Goal: Submit feedback/report problem: Submit feedback/report problem

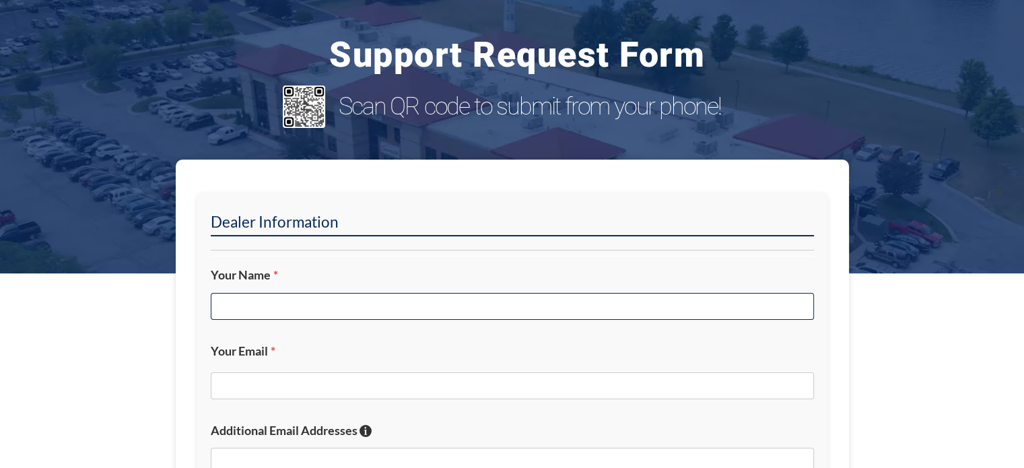
click at [395, 301] on input "Your Name *" at bounding box center [512, 306] width 603 height 27
type input "[PERSON_NAME]"
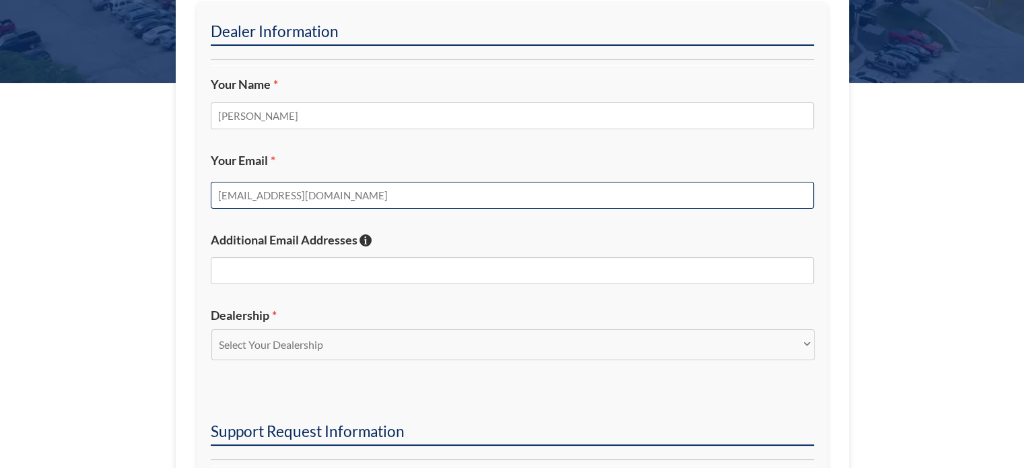
scroll to position [471, 0]
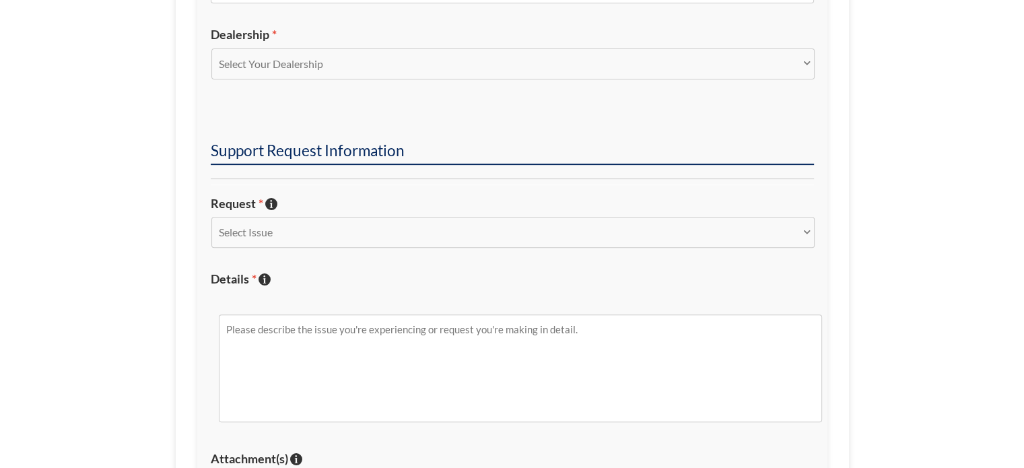
type input "[EMAIL_ADDRESS][DOMAIN_NAME]"
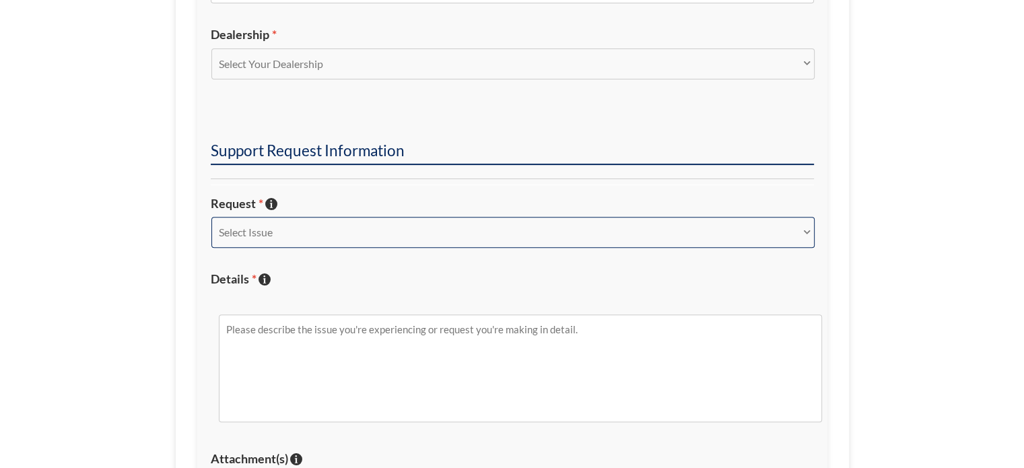
click at [282, 234] on select "Select Issue New Inquiry/Request Inventory Management Inventory Feed Website Fu…" at bounding box center [512, 232] width 603 height 31
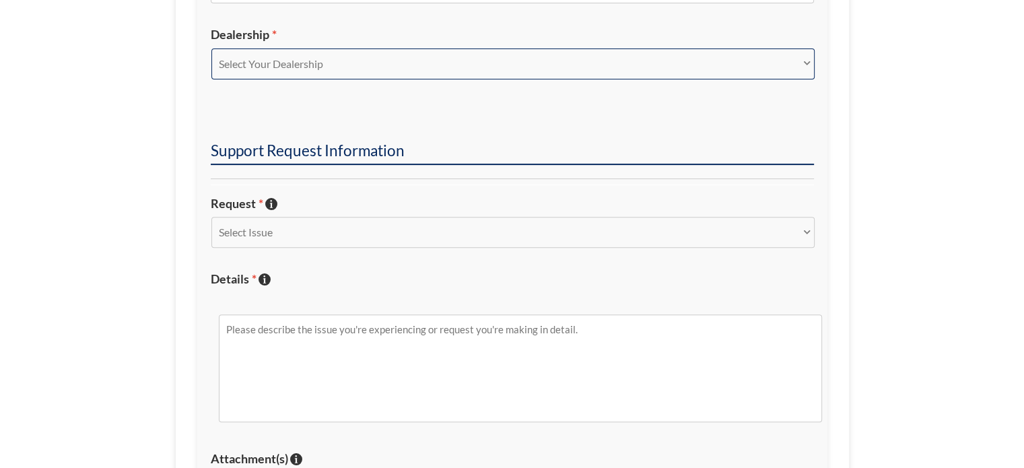
click at [371, 67] on select "Select Your Dealership Acura of Rochester Delray Buick GMC [PERSON_NAME] Automa…" at bounding box center [512, 63] width 603 height 31
select select "[PERSON_NAME] Chevrolet Subaru"
click at [211, 48] on select "Select Your Dealership Acura of Rochester Delray Buick GMC [PERSON_NAME] Automa…" at bounding box center [512, 63] width 603 height 31
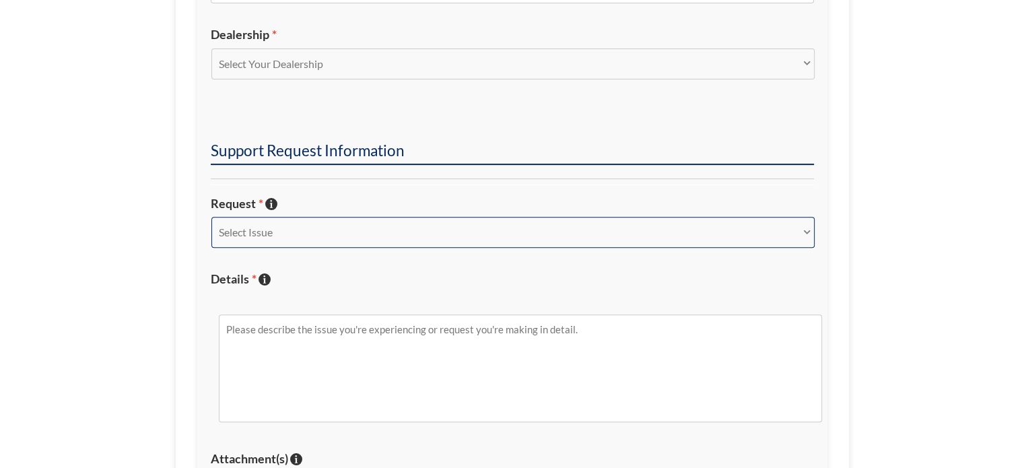
click at [314, 223] on select "Select Issue New Inquiry/Request Inventory Management Inventory Feed Website Fu…" at bounding box center [512, 232] width 603 height 31
select select "Inventory Feed"
click at [211, 217] on select "Select Issue New Inquiry/Request Inventory Management Inventory Feed Website Fu…" at bounding box center [512, 232] width 603 height 31
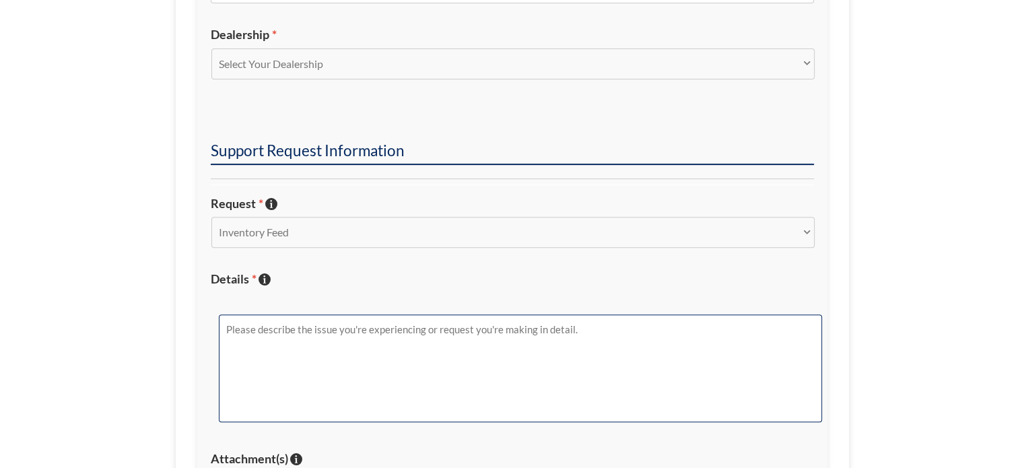
drag, startPoint x: 291, startPoint y: 341, endPoint x: 302, endPoint y: 346, distance: 12.0
click at [291, 341] on textarea "Details * Describe the issue with specific details if possible!" at bounding box center [520, 368] width 603 height 108
click at [740, 353] on textarea "Urgent for [PERSON_NAME]! No vehicles showing in [PERSON_NAME] Subaru's Facebook" at bounding box center [520, 368] width 603 height 108
drag, startPoint x: 574, startPoint y: 332, endPoint x: 153, endPoint y: 324, distance: 421.4
click at [148, 327] on section "Dealer Information Your Name * [PERSON_NAME] Your Email * [EMAIL_ADDRESS][DOMAI…" at bounding box center [512, 169] width 1024 height 962
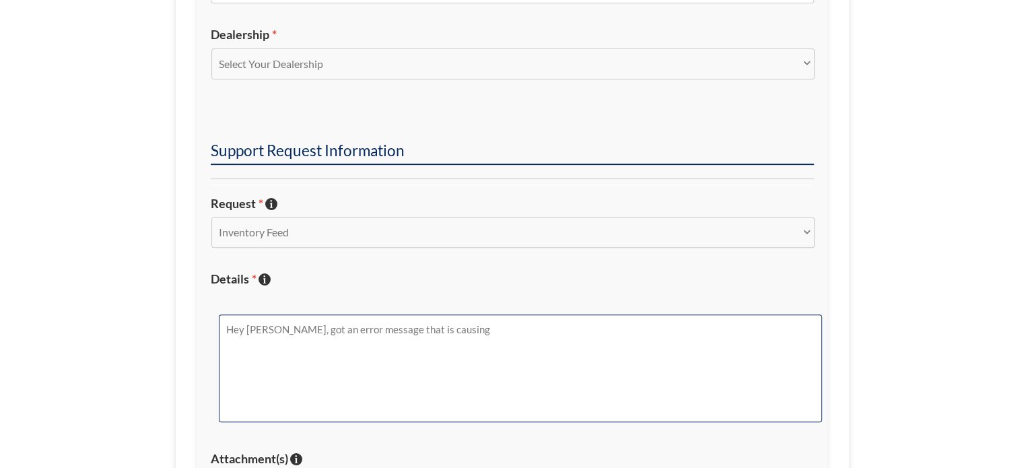
click at [522, 376] on textarea "Hey [PERSON_NAME], got an error message that is causing" at bounding box center [520, 368] width 603 height 108
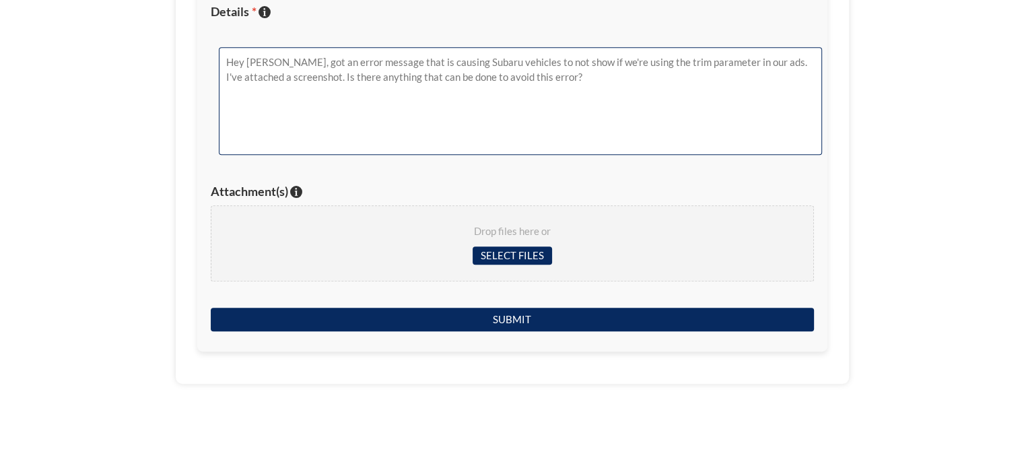
scroll to position [740, 0]
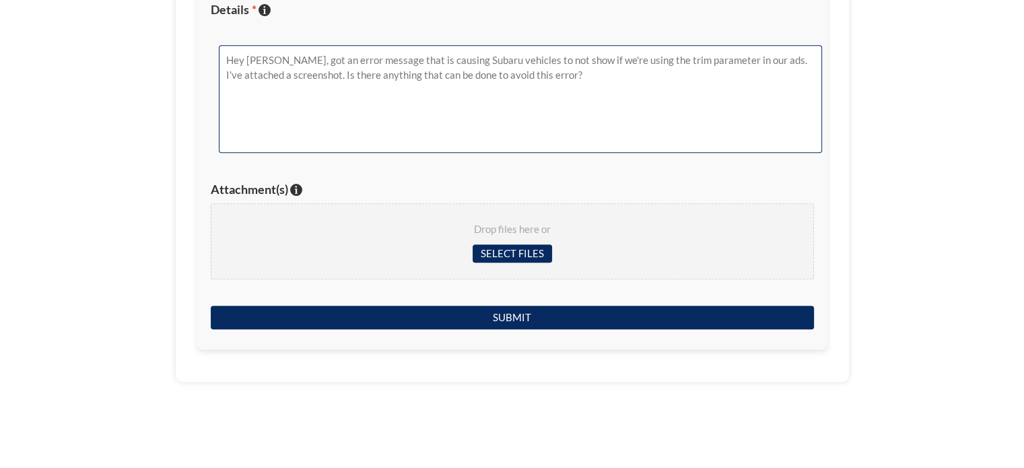
type textarea "Hey [PERSON_NAME], got an error message that is causing Subaru vehicles to not …"
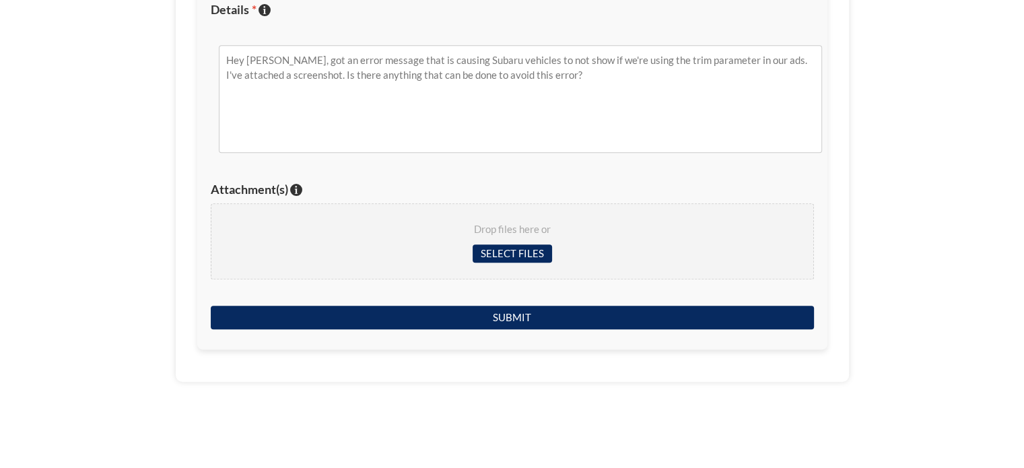
click at [505, 240] on div "Drop files here or Select files" at bounding box center [512, 241] width 603 height 77
click at [507, 253] on input "Select files" at bounding box center [511, 253] width 79 height 18
click at [511, 260] on div "Drop files here or Select files" at bounding box center [512, 241] width 603 height 77
click at [501, 250] on input "Select files" at bounding box center [511, 253] width 79 height 18
type input "C:\fakepath\Subaru Missing Trim Error.png"
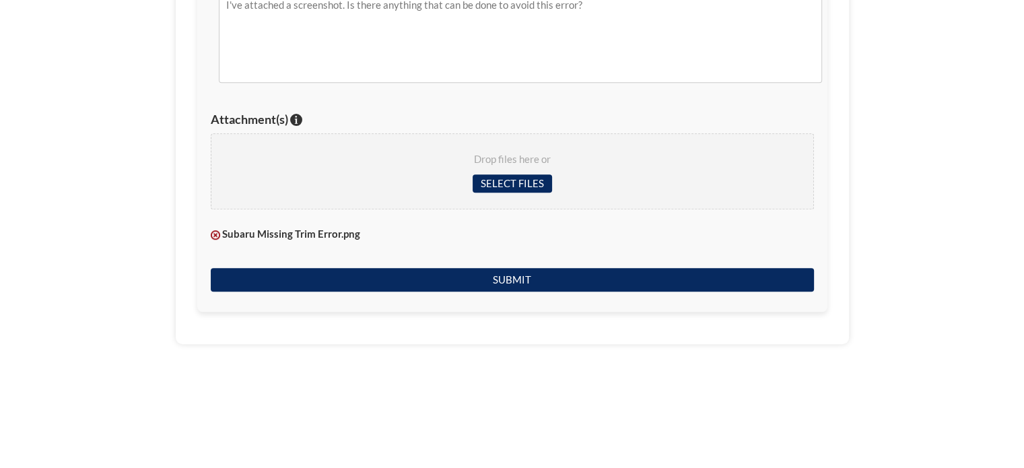
scroll to position [808, 0]
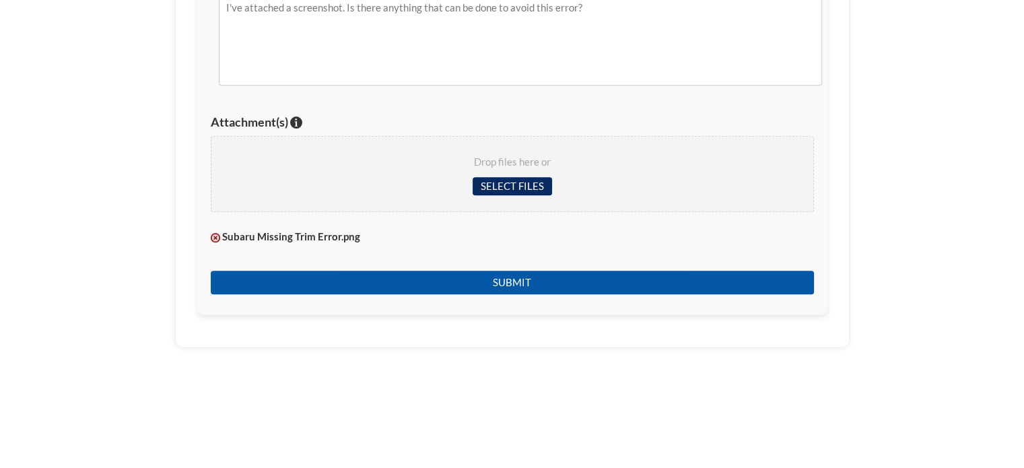
click at [542, 277] on input "Submit" at bounding box center [512, 283] width 603 height 24
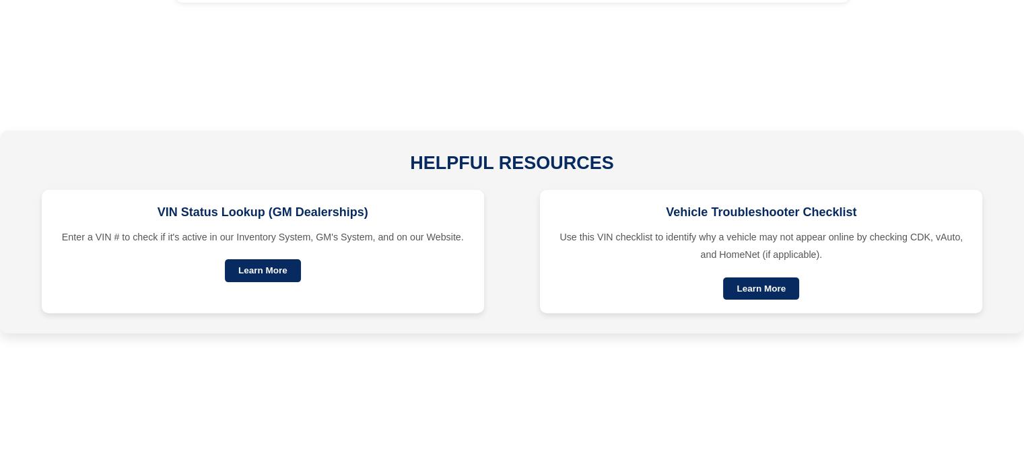
scroll to position [113, 0]
